Goal: Navigation & Orientation: Find specific page/section

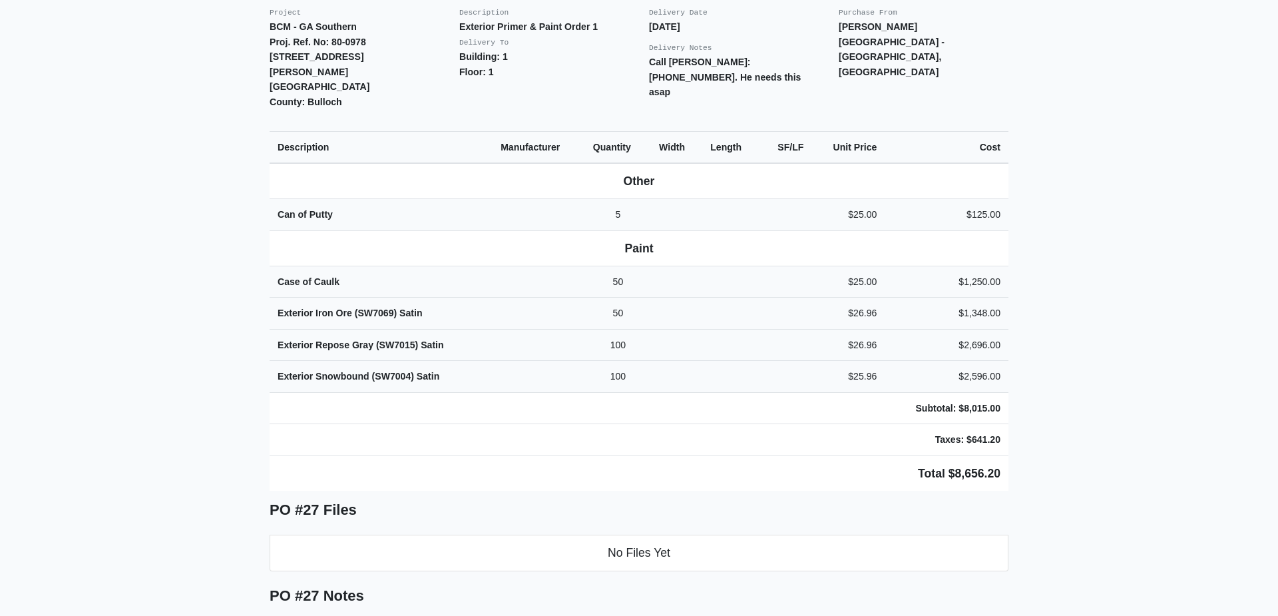
scroll to position [303, 0]
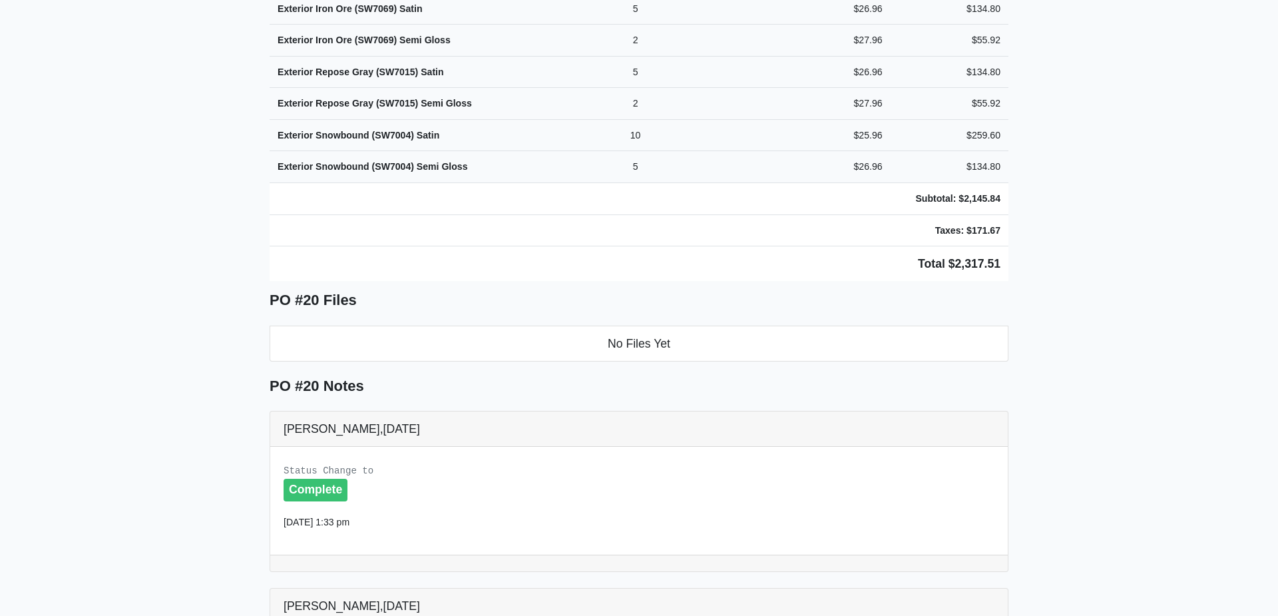
scroll to position [1062, 0]
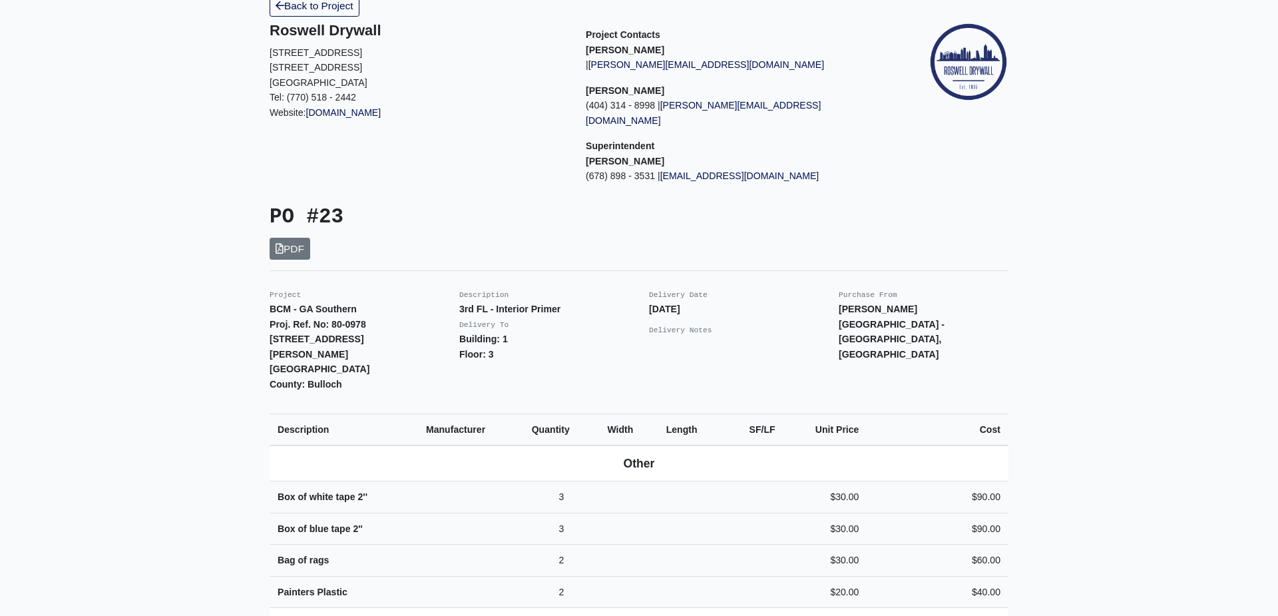
scroll to position [228, 0]
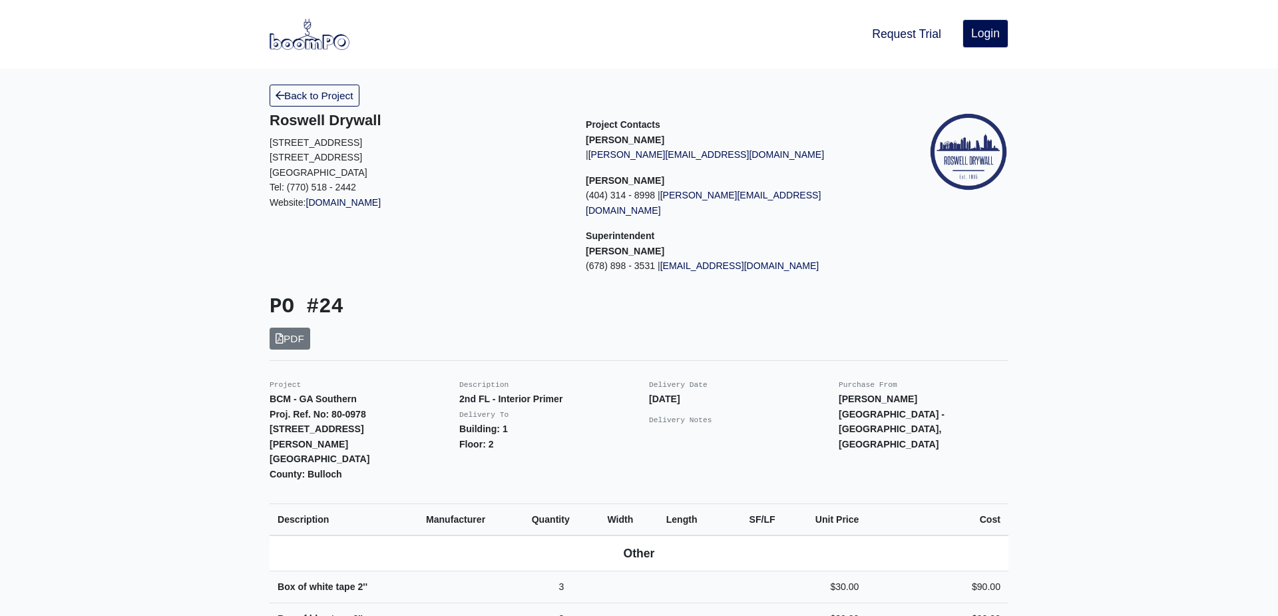
scroll to position [303, 0]
